Goal: Check status: Check status

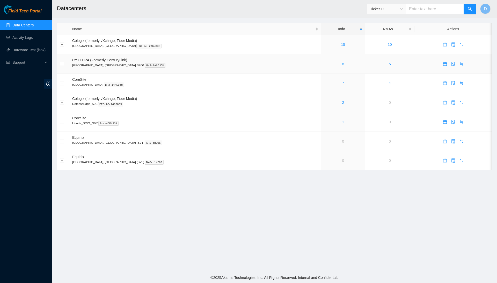
click at [342, 65] on link "8" at bounding box center [343, 64] width 2 height 4
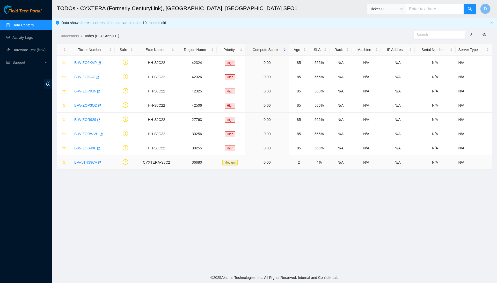
click at [94, 163] on link "B-V-5TH39CV" at bounding box center [85, 162] width 23 height 4
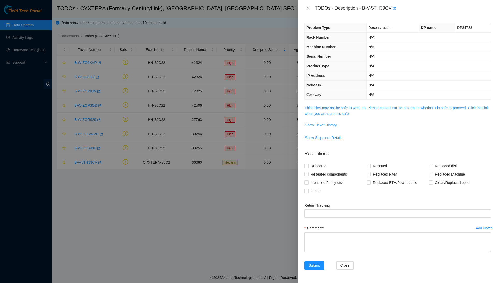
click at [337, 124] on span "Show Ticket History" at bounding box center [321, 125] width 32 height 6
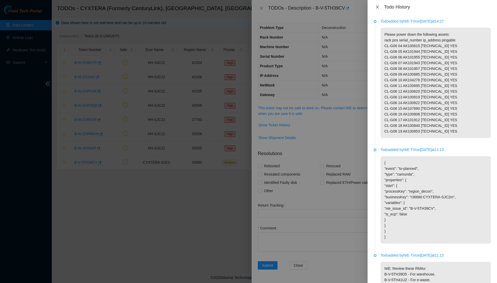
click at [378, 6] on icon "close" at bounding box center [377, 7] width 4 height 4
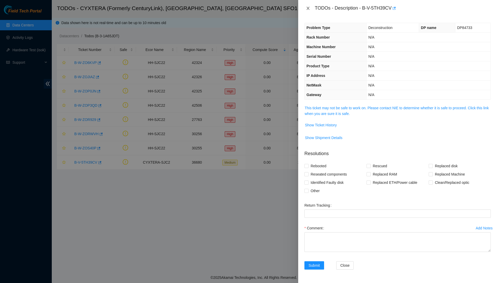
click at [308, 10] on button "Close" at bounding box center [307, 8] width 7 height 5
